Goal: Task Accomplishment & Management: Use online tool/utility

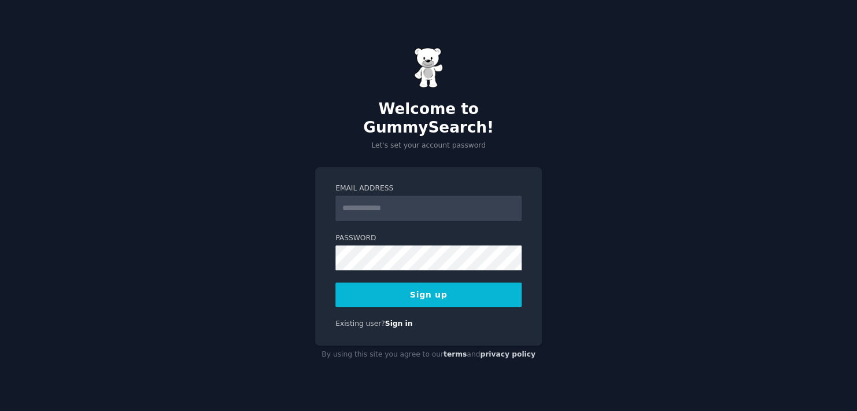
click at [363, 205] on input "Email Address" at bounding box center [429, 208] width 186 height 25
type input "**********"
click at [458, 283] on button "Sign up" at bounding box center [429, 294] width 186 height 24
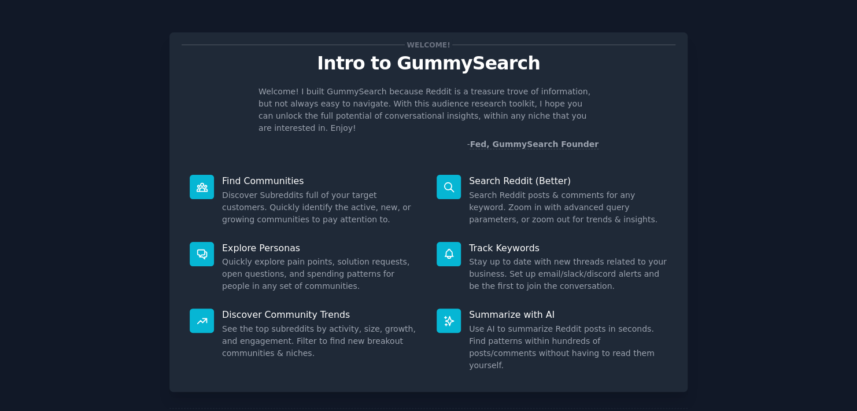
click at [443, 248] on icon at bounding box center [449, 254] width 12 height 12
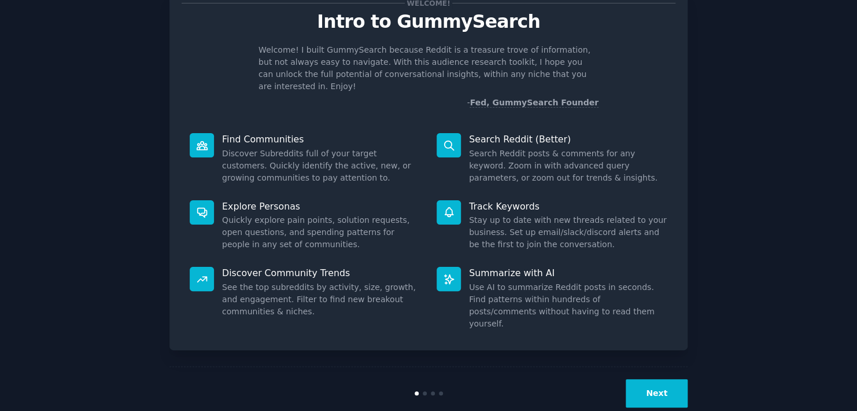
click at [642, 379] on button "Next" at bounding box center [657, 393] width 62 height 28
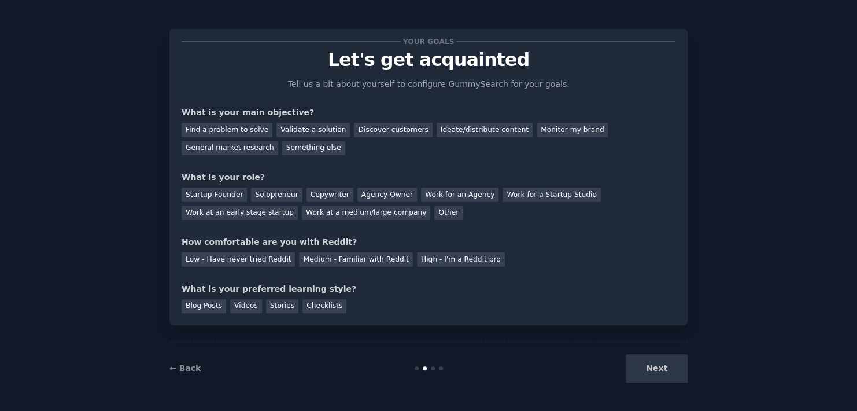
scroll to position [3, 0]
click at [188, 369] on link "← Back" at bounding box center [185, 368] width 31 height 9
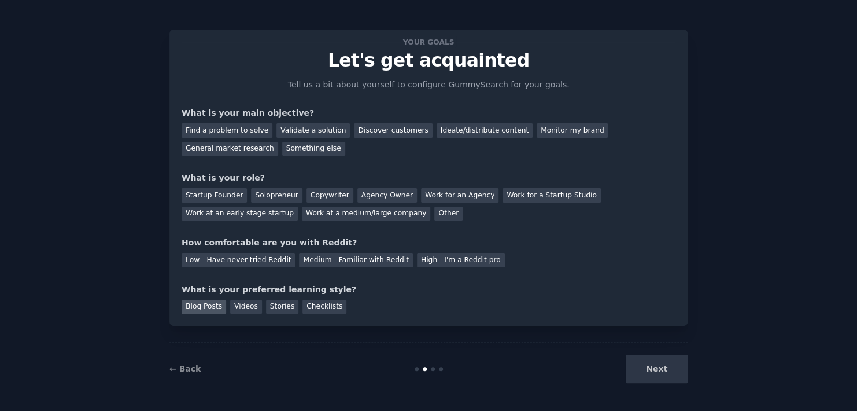
click at [199, 304] on div "Blog Posts" at bounding box center [204, 307] width 45 height 14
click at [239, 305] on div "Videos" at bounding box center [246, 307] width 32 height 14
click at [270, 308] on div "Stories" at bounding box center [282, 307] width 32 height 14
click at [315, 309] on div "Checklists" at bounding box center [325, 307] width 44 height 14
click at [275, 305] on div "Stories" at bounding box center [282, 307] width 32 height 14
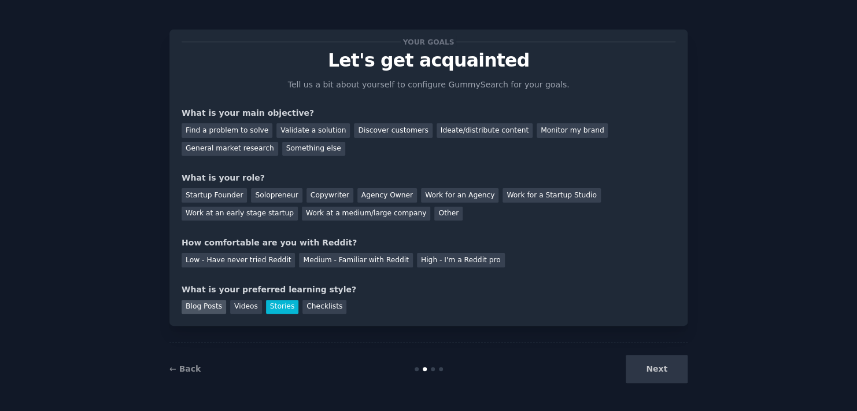
click at [205, 304] on div "Blog Posts" at bounding box center [204, 307] width 45 height 14
click at [257, 307] on div "Blog Posts Videos Stories Checklists" at bounding box center [429, 305] width 494 height 19
click at [266, 307] on div "Stories" at bounding box center [282, 307] width 32 height 14
click at [252, 193] on div "Solopreneur" at bounding box center [276, 195] width 51 height 14
click at [211, 257] on div "Low - Have never tried Reddit" at bounding box center [238, 260] width 113 height 14
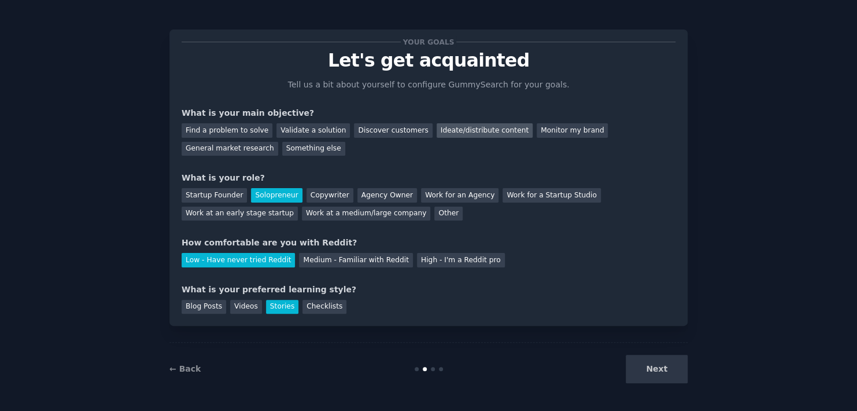
click at [458, 134] on div "Ideate/distribute content" at bounding box center [485, 130] width 96 height 14
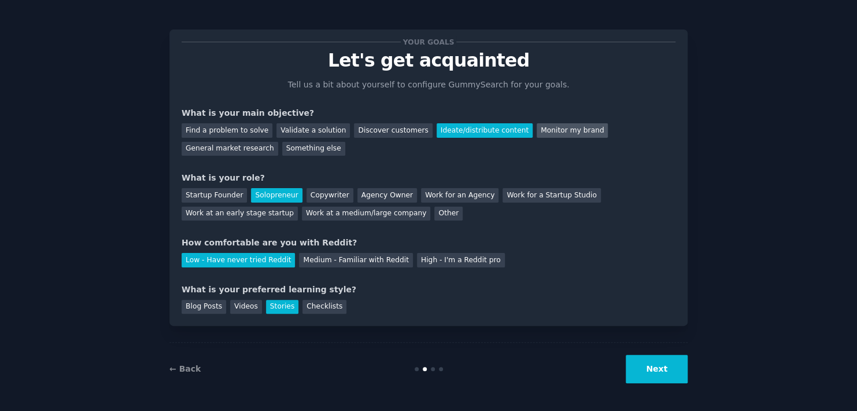
click at [537, 124] on div "Monitor my brand" at bounding box center [572, 130] width 71 height 14
click at [466, 127] on div "Ideate/distribute content" at bounding box center [485, 130] width 96 height 14
click at [492, 127] on div "Ideate/distribute content" at bounding box center [485, 130] width 96 height 14
click at [537, 126] on div "Monitor my brand" at bounding box center [572, 130] width 71 height 14
click at [661, 374] on button "Next" at bounding box center [657, 369] width 62 height 28
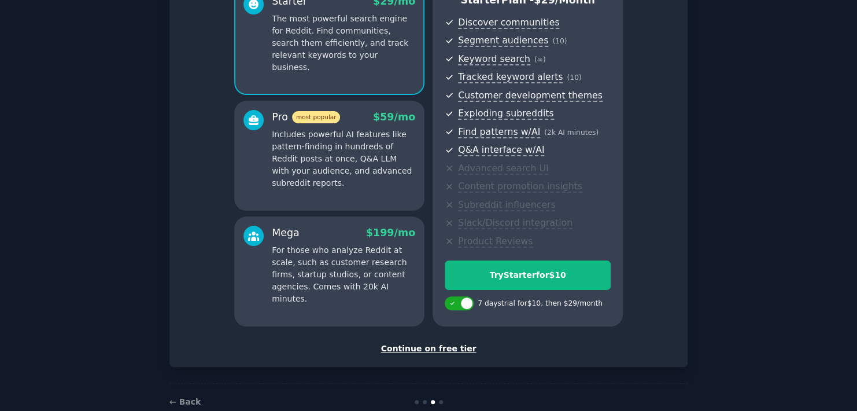
scroll to position [143, 0]
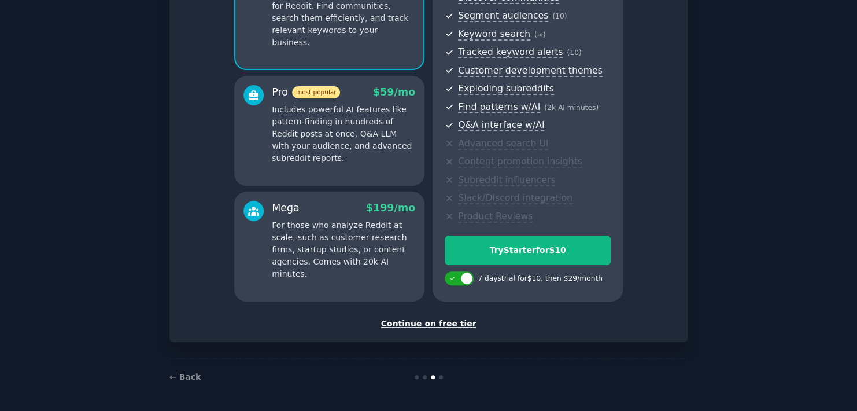
click at [437, 324] on div "Continue on free tier" at bounding box center [429, 324] width 494 height 12
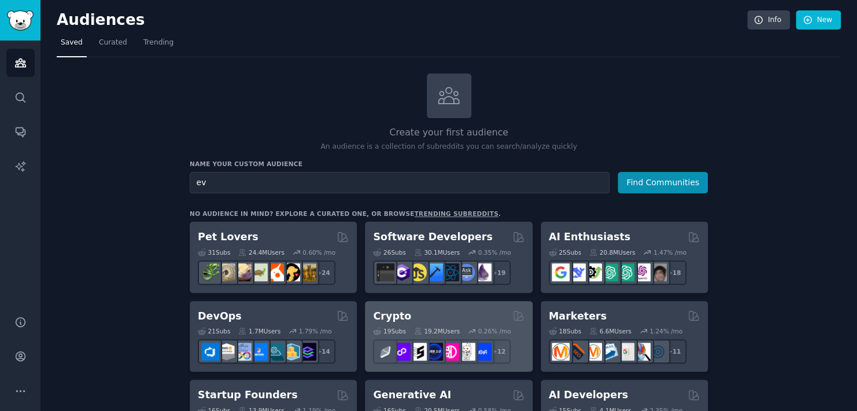
type input "e"
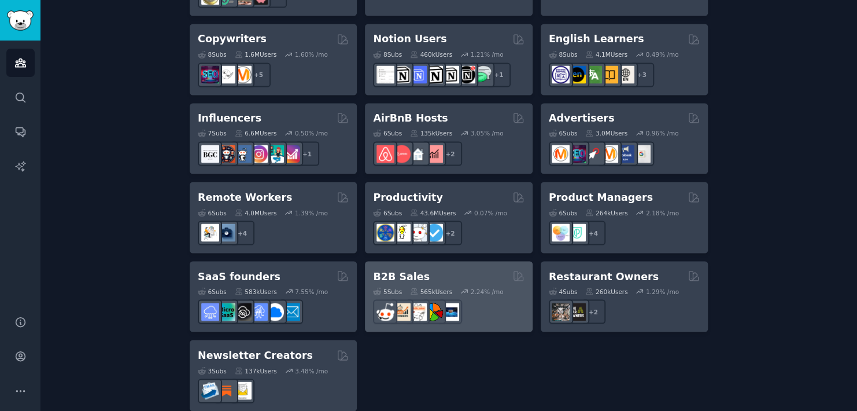
scroll to position [865, 0]
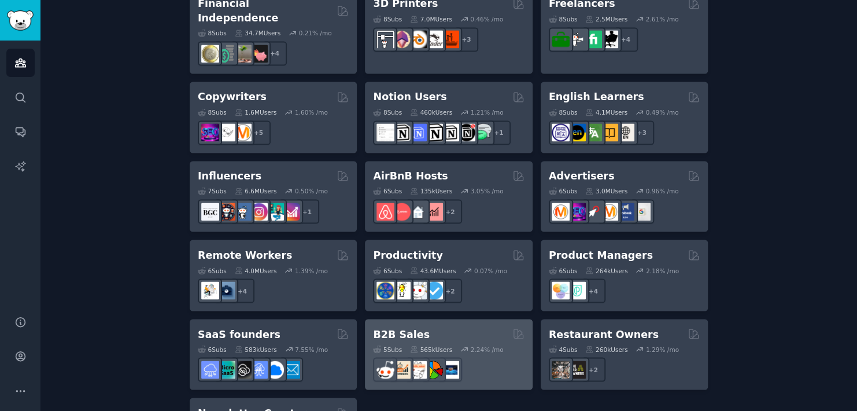
click at [428, 327] on div "B2B Sales" at bounding box center [448, 334] width 151 height 14
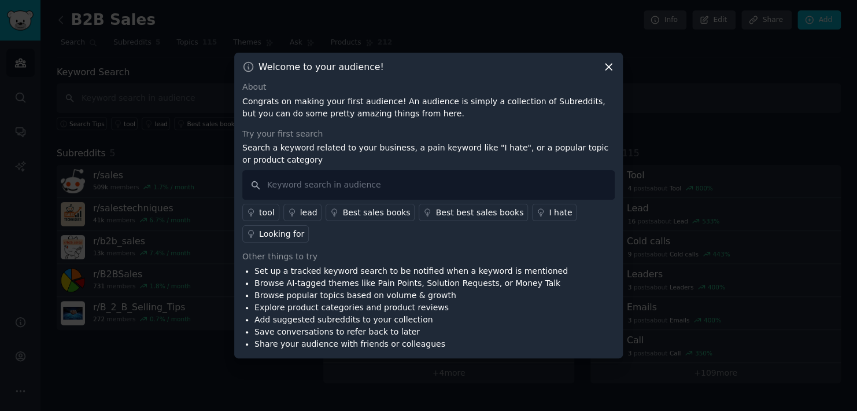
click at [296, 156] on p "Search a keyword related to your business, a pain keyword like "I hate", or a p…" at bounding box center [428, 154] width 373 height 24
click at [602, 66] on div "Welcome to your audience!" at bounding box center [428, 67] width 373 height 12
click at [608, 62] on icon at bounding box center [609, 67] width 12 height 12
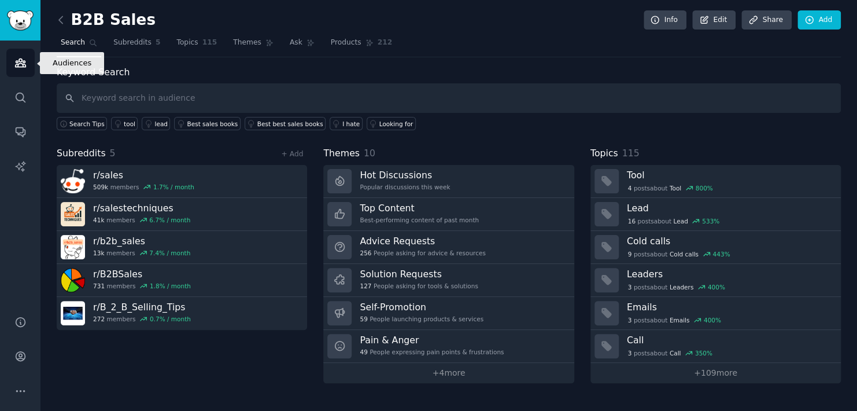
click at [27, 66] on link "Audiences" at bounding box center [20, 63] width 28 height 28
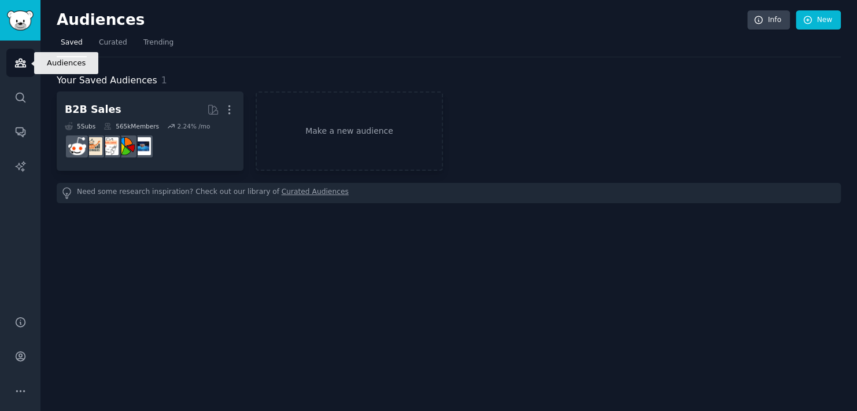
click at [27, 66] on link "Audiences" at bounding box center [20, 63] width 28 height 28
click at [20, 20] on img "Sidebar" at bounding box center [20, 20] width 27 height 20
click at [112, 43] on span "Curated" at bounding box center [113, 43] width 28 height 10
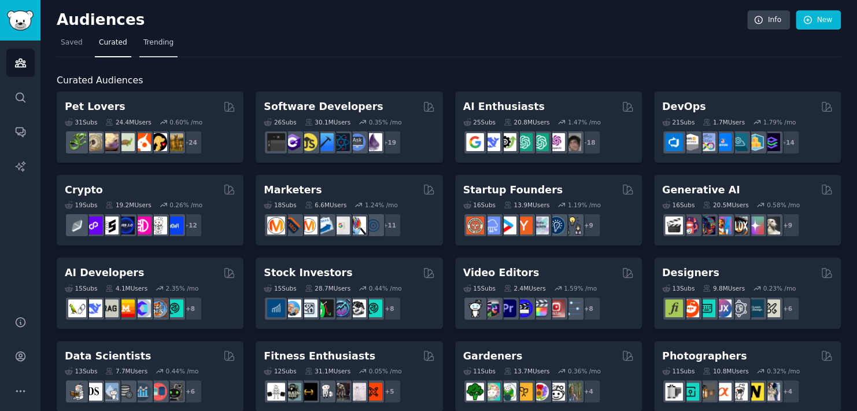
click at [148, 49] on link "Trending" at bounding box center [158, 46] width 38 height 24
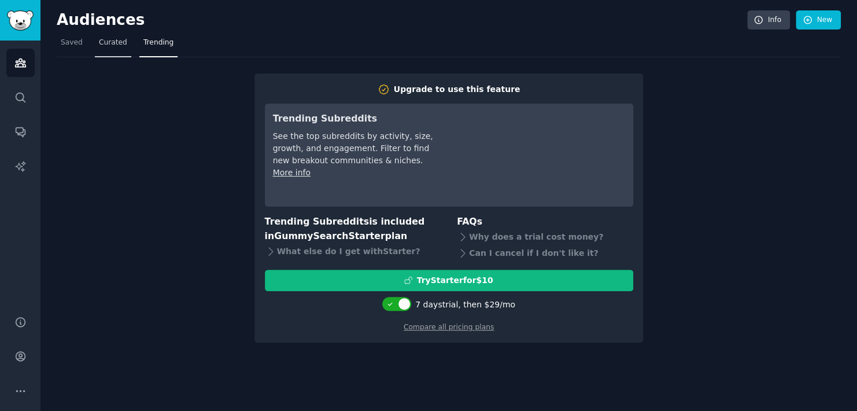
click at [112, 43] on span "Curated" at bounding box center [113, 43] width 28 height 10
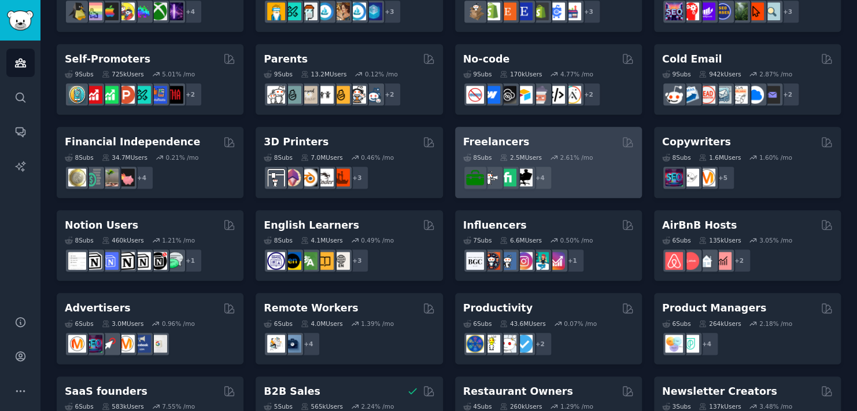
scroll to position [514, 0]
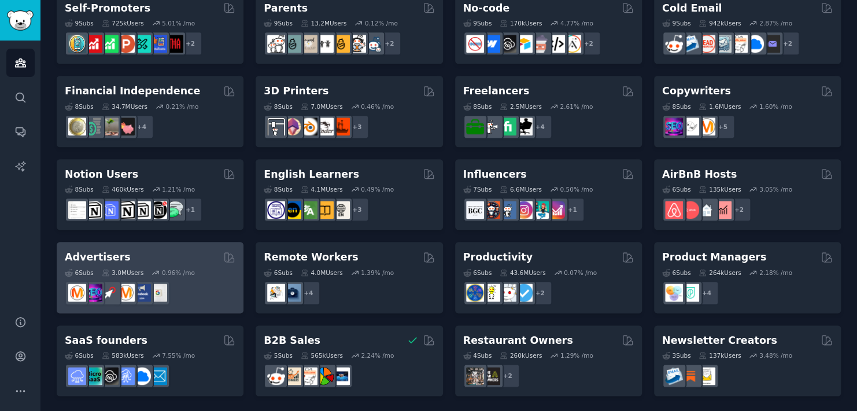
click at [161, 253] on div "Advertisers" at bounding box center [150, 257] width 171 height 14
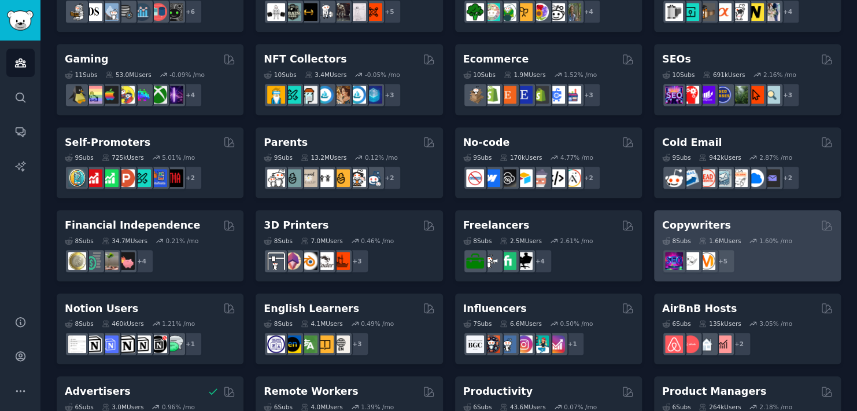
scroll to position [340, 0]
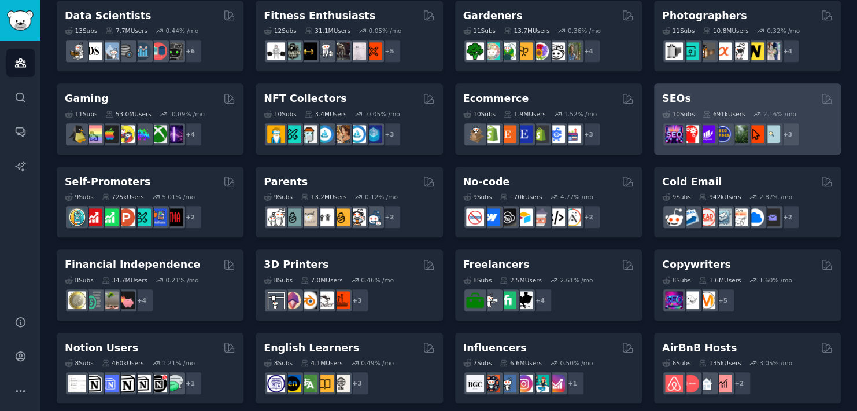
click at [734, 106] on div "10 Sub s 691k Users 2.16 % /mo r/SEO_cases + 3" at bounding box center [747, 126] width 171 height 41
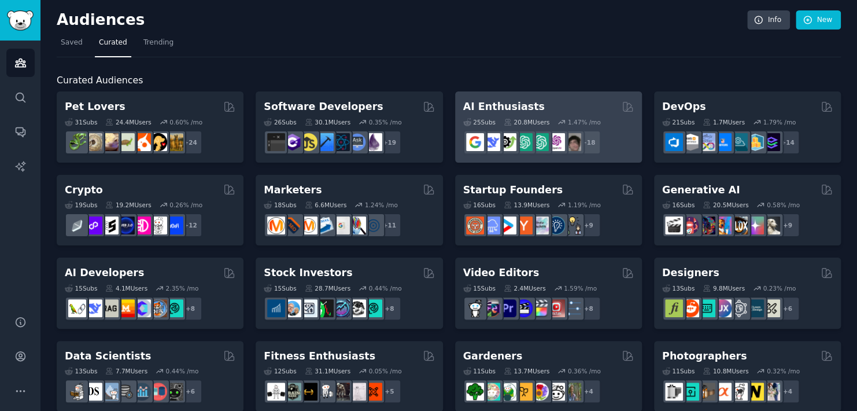
click at [602, 124] on div "25 Sub s 20.8M Users 1.47 % /mo" at bounding box center [548, 122] width 171 height 8
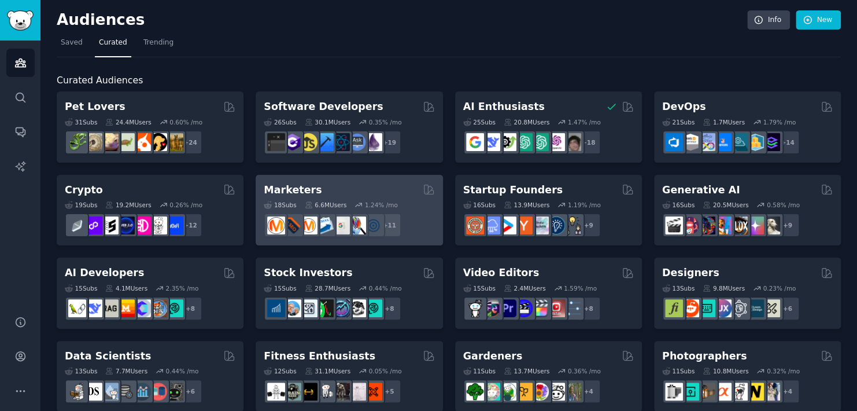
click at [386, 191] on div "Marketers" at bounding box center [349, 190] width 171 height 14
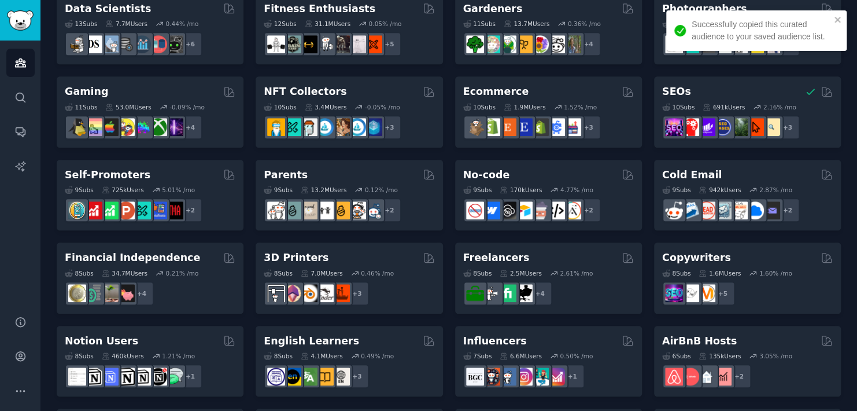
scroll to position [514, 0]
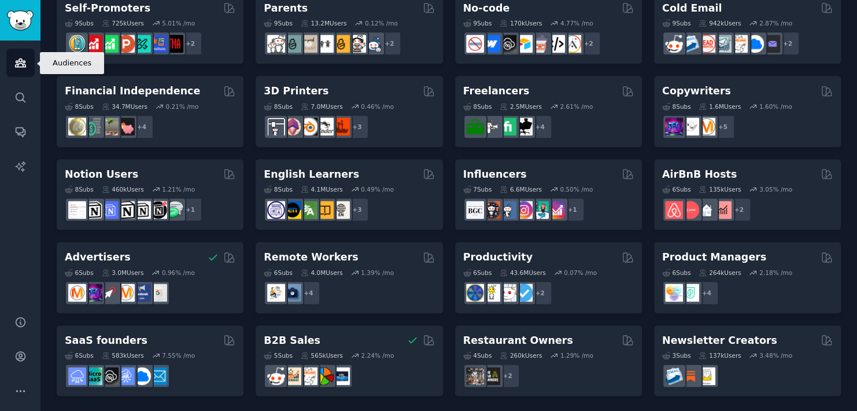
click at [24, 61] on icon "Sidebar" at bounding box center [20, 63] width 10 height 8
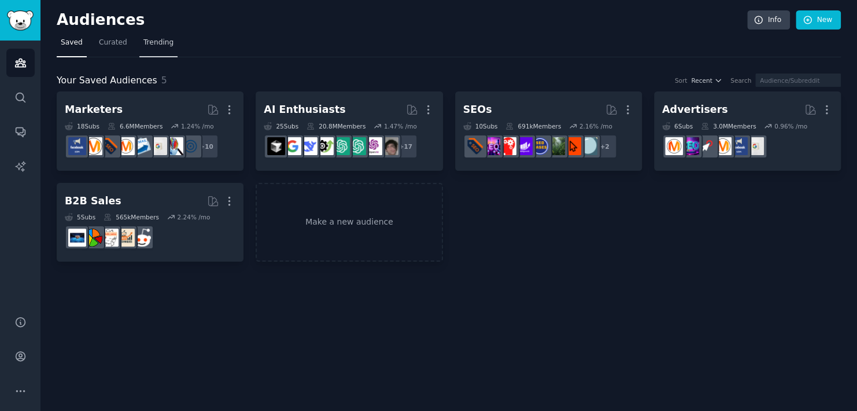
click at [143, 47] on span "Trending" at bounding box center [158, 43] width 30 height 10
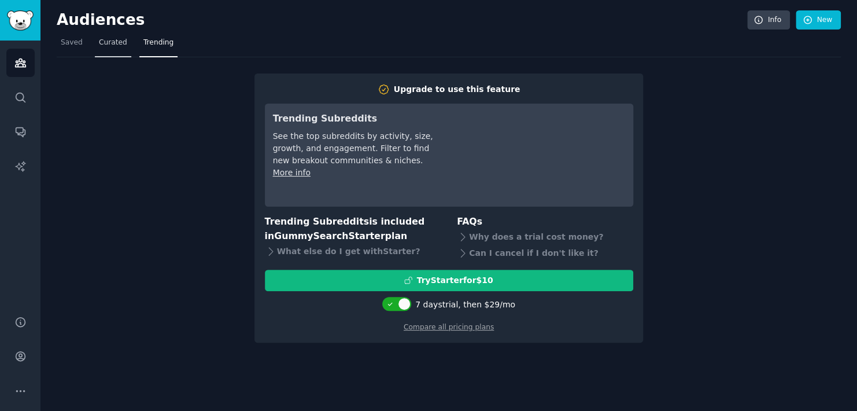
click at [119, 41] on span "Curated" at bounding box center [113, 43] width 28 height 10
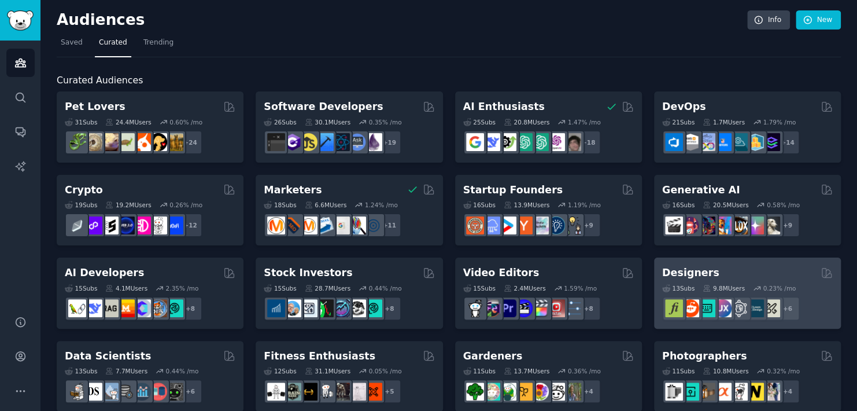
click at [764, 275] on div "Designers" at bounding box center [747, 273] width 171 height 14
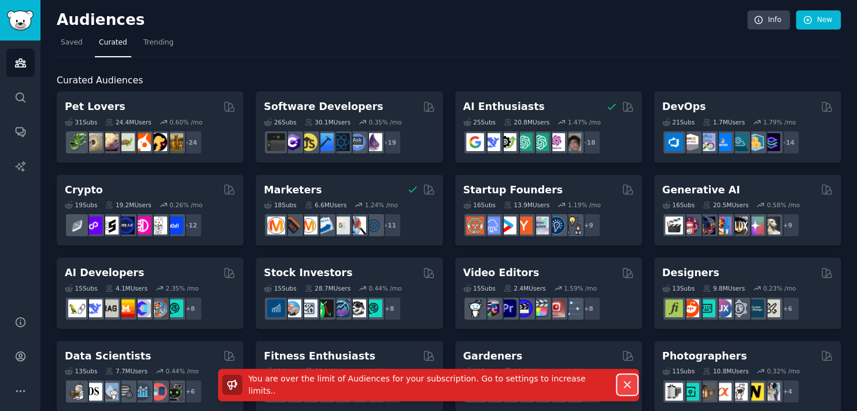
click at [630, 386] on icon "button" at bounding box center [627, 384] width 12 height 12
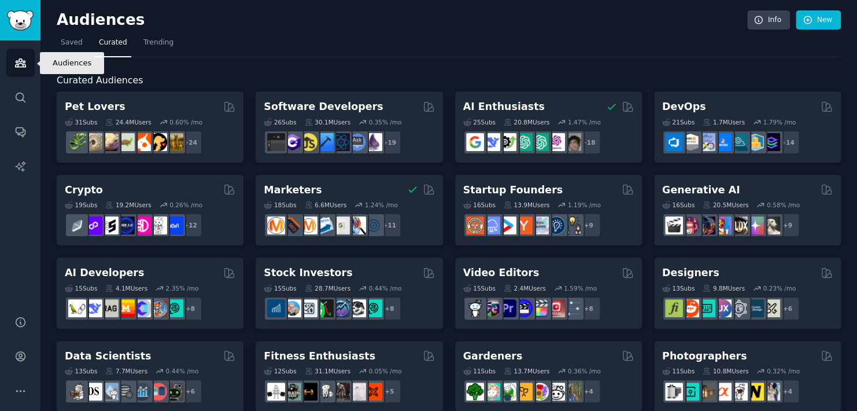
click at [16, 66] on icon "Sidebar" at bounding box center [20, 63] width 12 height 12
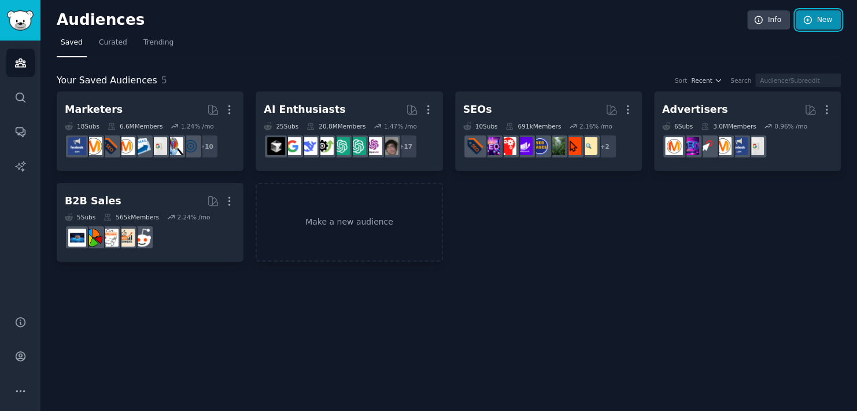
click at [818, 21] on link "New" at bounding box center [818, 20] width 45 height 20
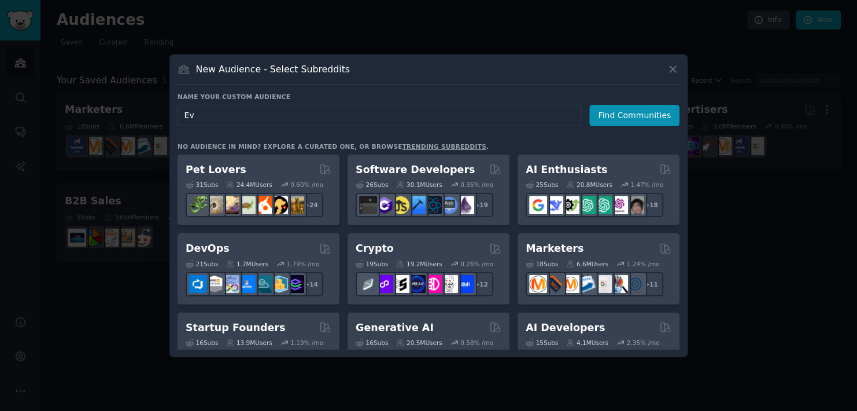
type input "E"
type input "J"
type input "E"
type input "D"
type input "Events"
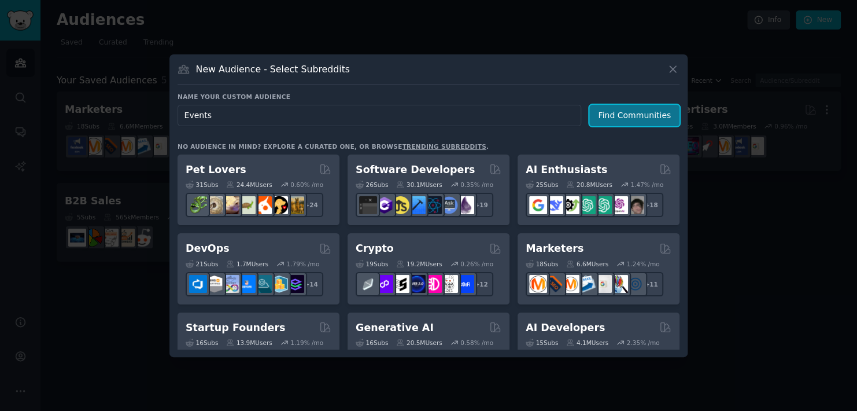
click at [628, 117] on button "Find Communities" at bounding box center [635, 115] width 90 height 21
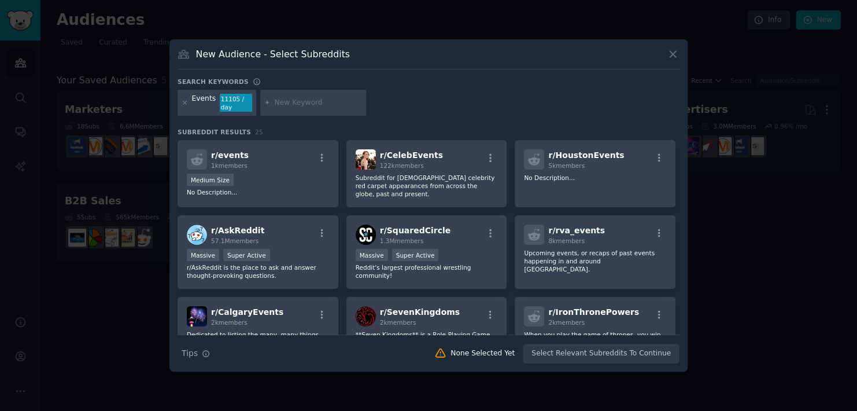
click at [305, 106] on input "text" at bounding box center [318, 103] width 88 height 10
type input "[GEOGRAPHIC_DATA]"
click at [439, 124] on div "Search keywords Events 11105 / day [GEOGRAPHIC_DATA] Subreddit Results 25 r/ ev…" at bounding box center [429, 221] width 502 height 286
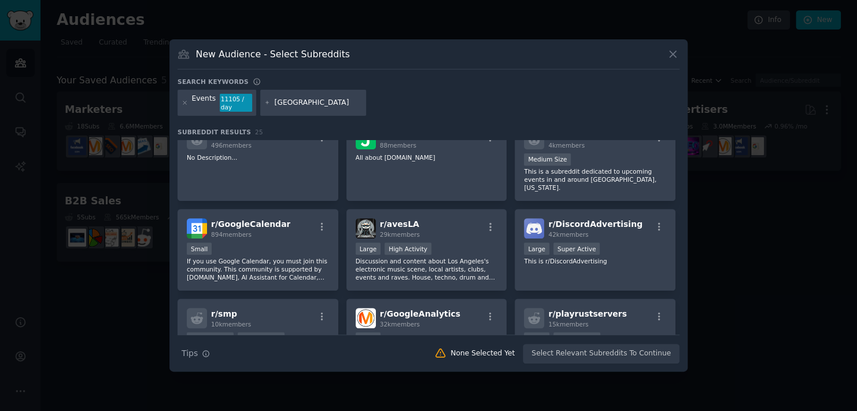
scroll to position [232, 0]
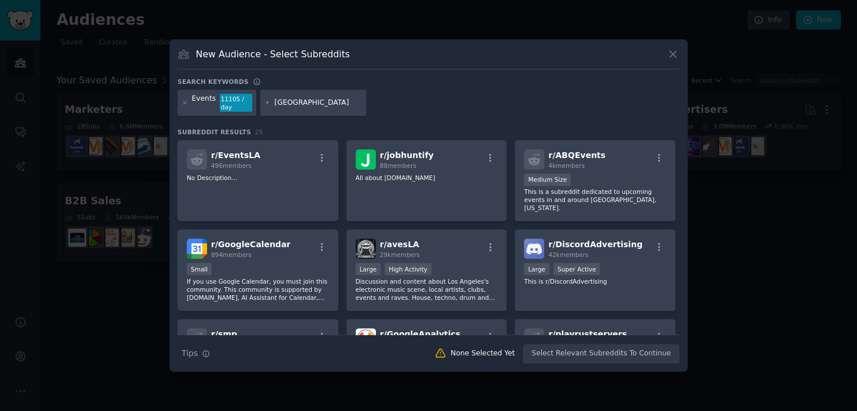
click at [266, 102] on icon at bounding box center [267, 102] width 3 height 3
click at [186, 103] on icon at bounding box center [185, 103] width 6 height 6
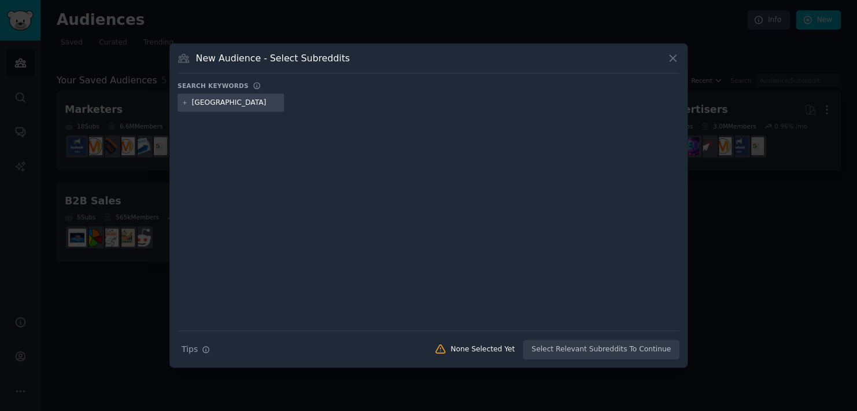
click at [183, 102] on icon at bounding box center [185, 103] width 6 height 6
click at [244, 106] on input "[GEOGRAPHIC_DATA]" at bounding box center [236, 103] width 88 height 10
click at [671, 59] on icon at bounding box center [673, 58] width 12 height 12
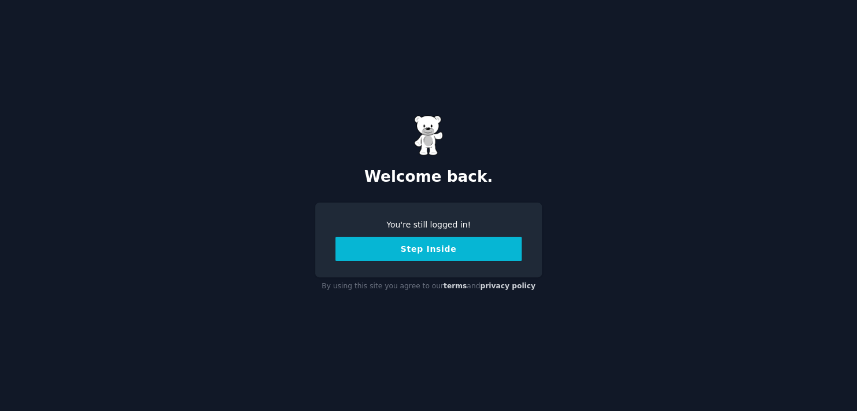
click at [452, 248] on button "Step Inside" at bounding box center [429, 249] width 186 height 24
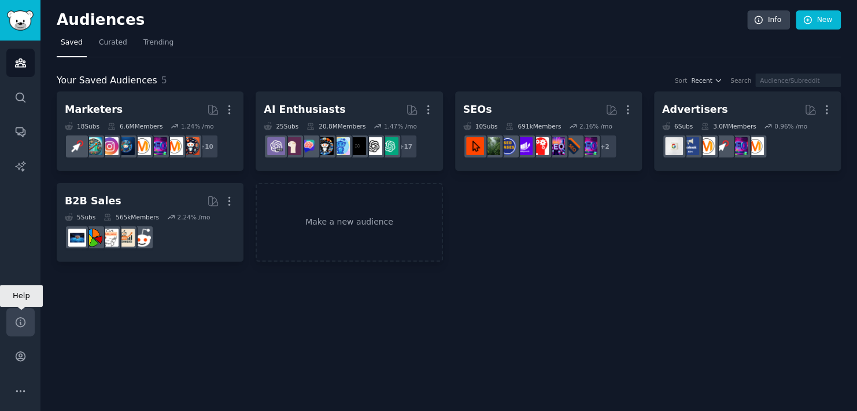
click at [24, 323] on icon "Sidebar" at bounding box center [20, 322] width 12 height 12
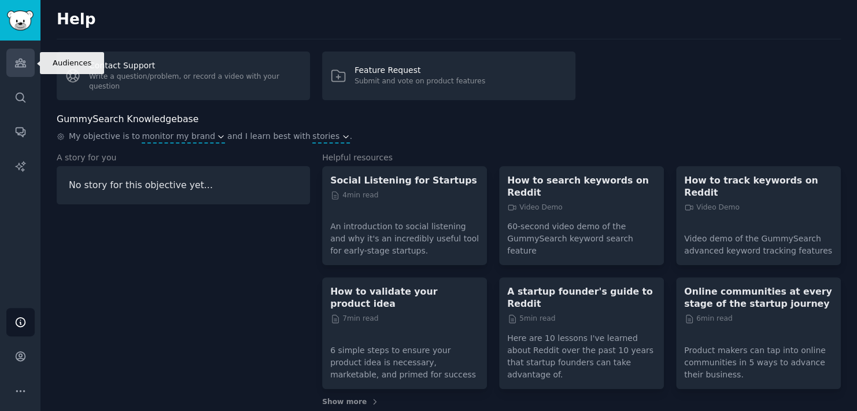
click at [25, 65] on icon "Sidebar" at bounding box center [20, 63] width 10 height 8
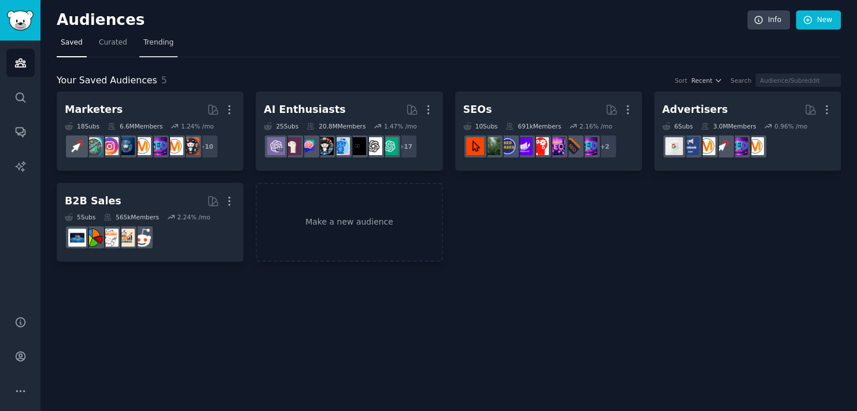
click at [148, 39] on span "Trending" at bounding box center [158, 43] width 30 height 10
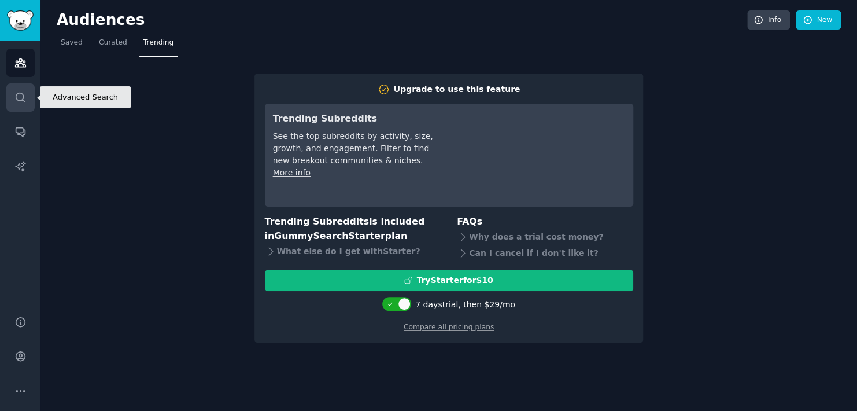
click at [17, 93] on icon "Sidebar" at bounding box center [20, 97] width 9 height 9
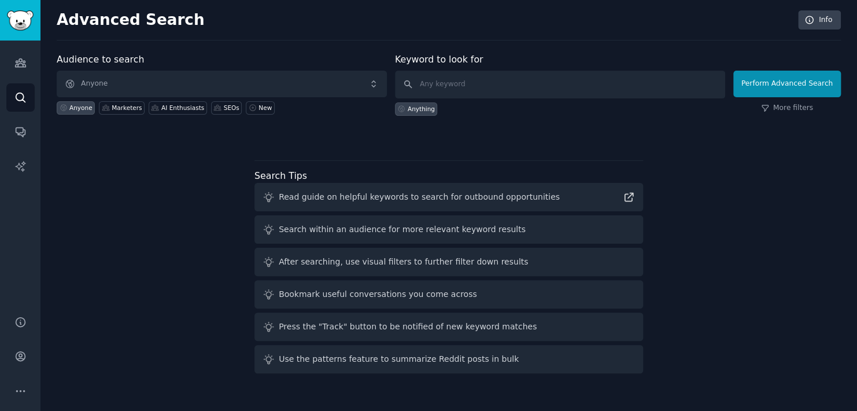
click at [505, 233] on div "Search within an audience for more relevant keyword results" at bounding box center [449, 229] width 389 height 28
click at [463, 226] on div "Search within an audience for more relevant keyword results" at bounding box center [402, 229] width 247 height 12
click at [408, 199] on div "Read guide on helpful keywords to search for outbound opportunities" at bounding box center [419, 197] width 281 height 12
click at [629, 193] on icon at bounding box center [629, 197] width 12 height 12
